Goal: Task Accomplishment & Management: Complete application form

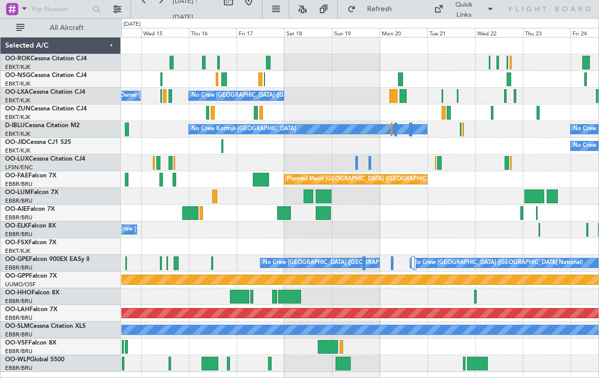
click at [462, 132] on div at bounding box center [463, 130] width 2 height 14
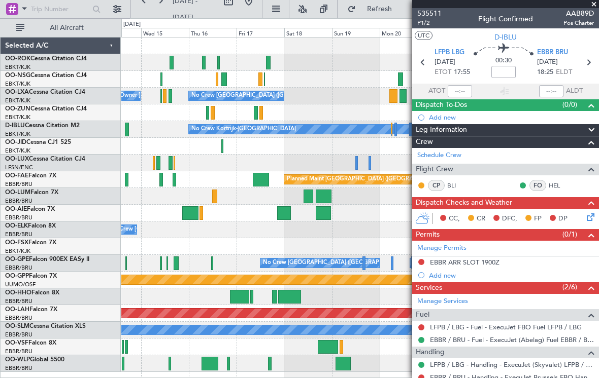
click at [595, 6] on span at bounding box center [594, 4] width 10 height 9
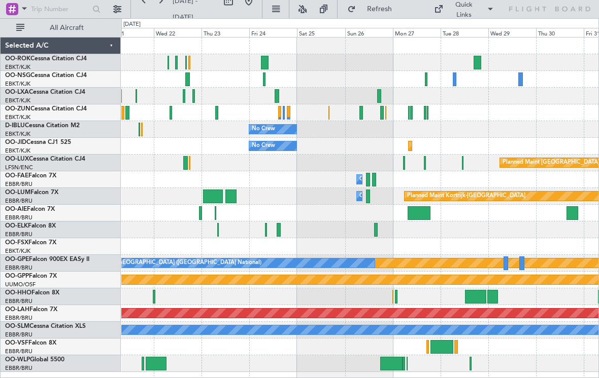
click at [357, 113] on div at bounding box center [359, 113] width 477 height 17
click at [375, 125] on div "No Crew No Crew Kortrijk-[GEOGRAPHIC_DATA]" at bounding box center [359, 129] width 477 height 17
click at [359, 114] on div at bounding box center [361, 113] width 4 height 14
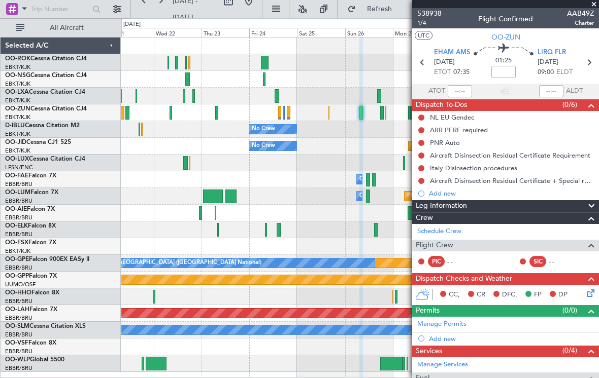
click at [596, 8] on span at bounding box center [594, 4] width 10 height 9
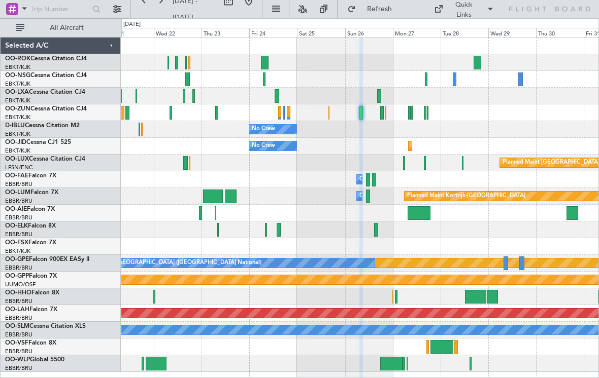
type input "0"
click at [278, 95] on div at bounding box center [276, 96] width 5 height 14
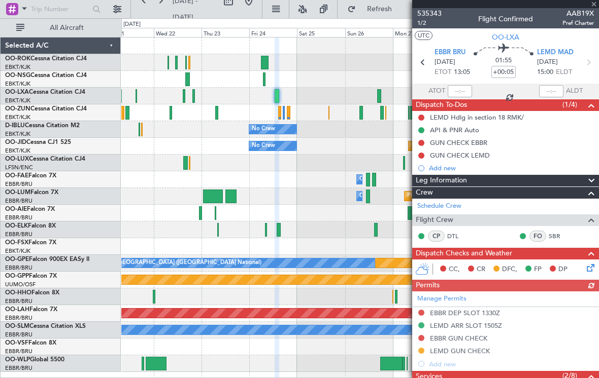
click at [595, 10] on div "535343 1/2 Flight Confirmed AAB19X Pref Charter" at bounding box center [505, 18] width 187 height 20
click at [594, 10] on div "535343 1/2 Flight Confirmed AAB19X Pref Charter" at bounding box center [505, 18] width 187 height 20
click at [594, 7] on span at bounding box center [594, 4] width 10 height 9
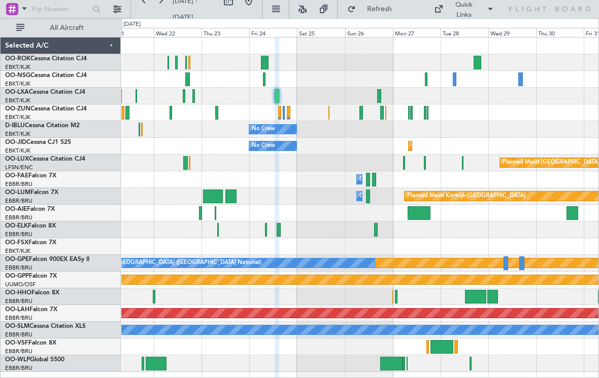
type input "0"
click at [266, 80] on div at bounding box center [359, 79] width 477 height 17
click at [264, 83] on div at bounding box center [264, 80] width 3 height 14
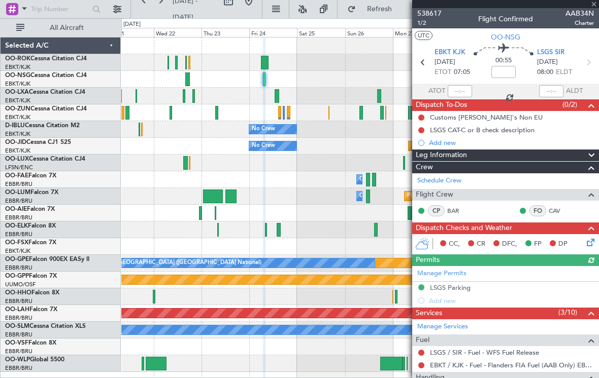
click at [595, 8] on div at bounding box center [505, 4] width 187 height 8
click at [592, 7] on span at bounding box center [594, 4] width 10 height 9
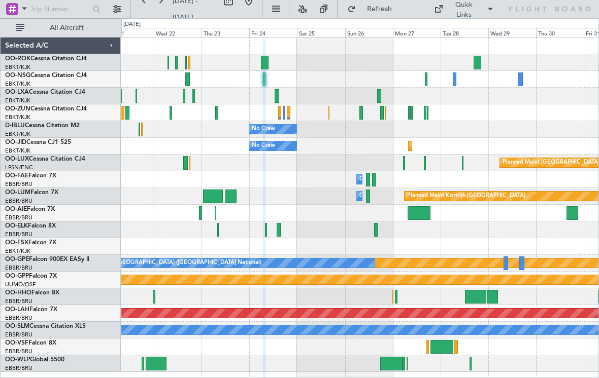
type input "0"
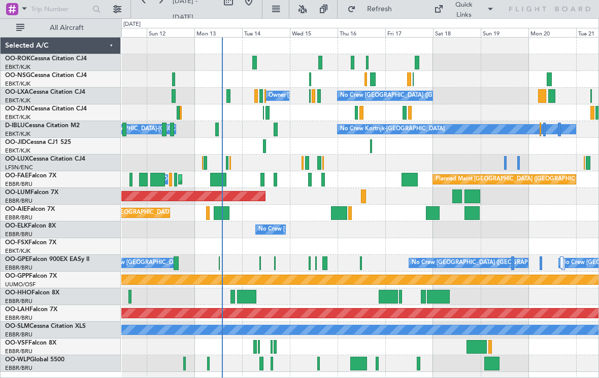
click at [391, 12] on span "Refresh" at bounding box center [379, 9] width 43 height 7
click at [373, 79] on div at bounding box center [373, 80] width 6 height 14
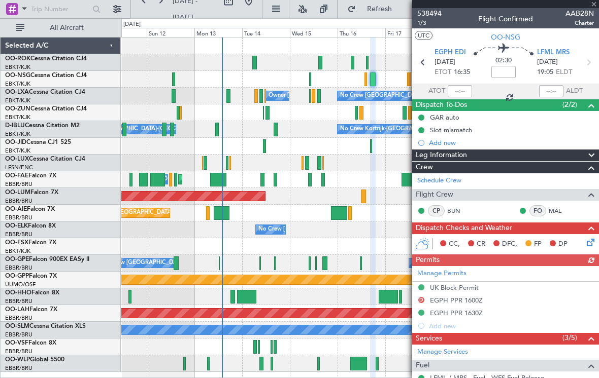
click at [593, 6] on span at bounding box center [594, 4] width 10 height 9
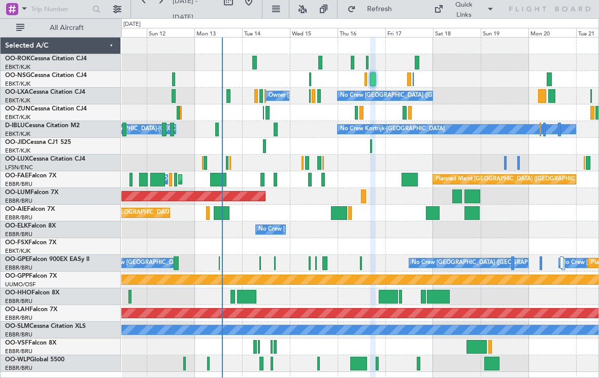
type input "0"
click at [367, 78] on div at bounding box center [365, 80] width 3 height 14
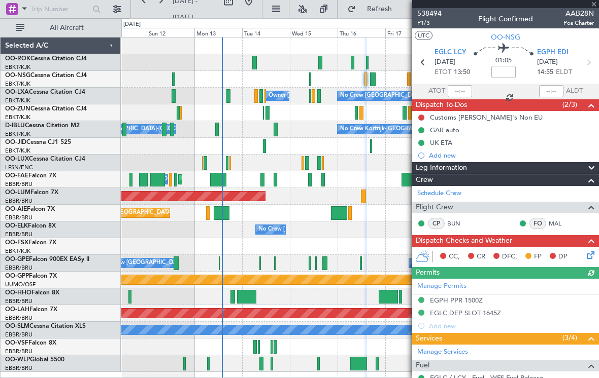
click at [593, 8] on div at bounding box center [505, 4] width 187 height 8
click at [593, 7] on span at bounding box center [594, 4] width 10 height 9
